Goal: Task Accomplishment & Management: Complete application form

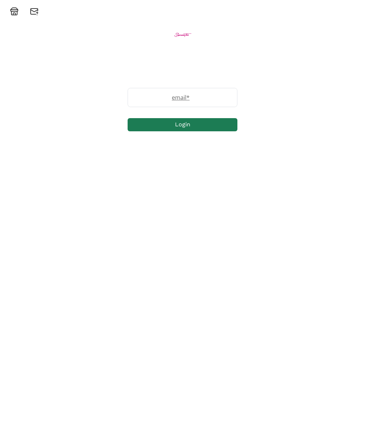
click at [197, 103] on input "email" at bounding box center [182, 97] width 109 height 19
click at [209, 126] on button "Login" at bounding box center [182, 124] width 110 height 13
click at [198, 131] on button "Login" at bounding box center [182, 124] width 110 height 13
click at [203, 130] on button "Login" at bounding box center [182, 124] width 110 height 13
click at [225, 100] on input "elliejones543@gmail.com" at bounding box center [182, 97] width 109 height 19
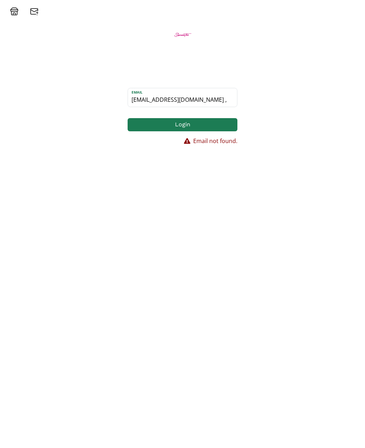
type input "elliejones543@gmail.com ,"
click at [191, 2] on div at bounding box center [182, 8] width 365 height 16
click at [190, 97] on label "email *" at bounding box center [179, 97] width 102 height 9
type input "[EMAIL_ADDRESS][DOMAIN_NAME]"
click at [199, 125] on button "Login" at bounding box center [182, 124] width 110 height 13
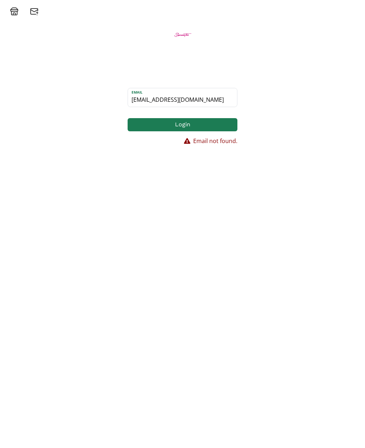
click at [207, 127] on button "Login" at bounding box center [182, 124] width 110 height 13
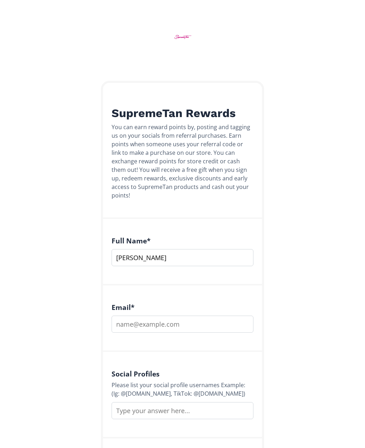
type input "[PERSON_NAME]"
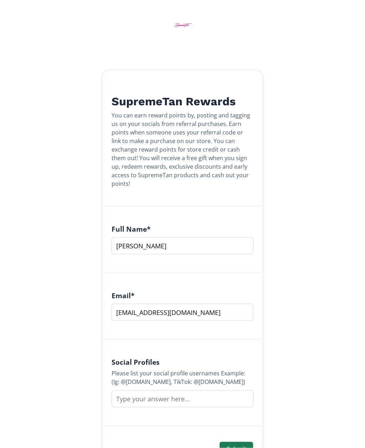
scroll to position [30, 0]
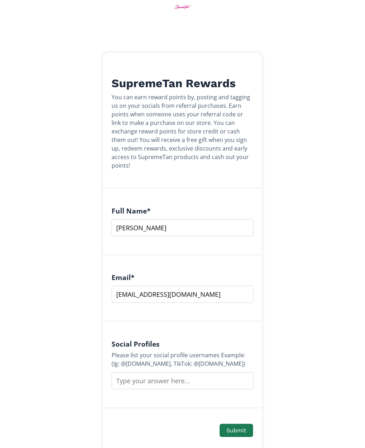
type input "[EMAIL_ADDRESS][DOMAIN_NAME]"
type input "1"
type input "Ig: __ellie.[PERSON_NAME]"
click at [243, 424] on button "Submit" at bounding box center [235, 430] width 33 height 13
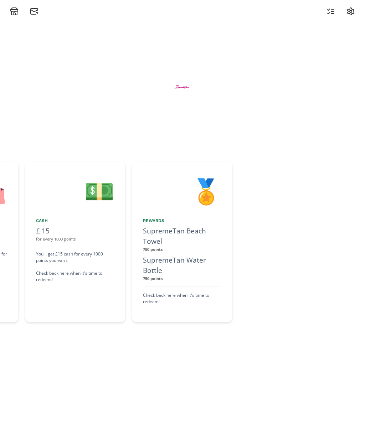
scroll to position [0, 748]
click at [17, 11] on icon at bounding box center [14, 11] width 9 height 9
